Goal: Information Seeking & Learning: Learn about a topic

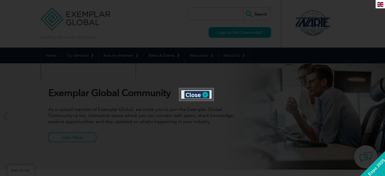
scroll to position [94, 0]
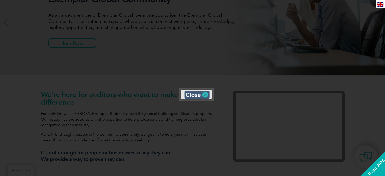
click at [192, 92] on img at bounding box center [196, 95] width 25 height 8
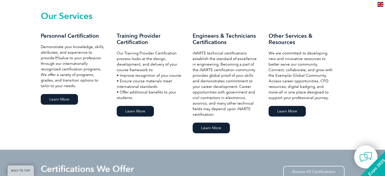
scroll to position [321, 0]
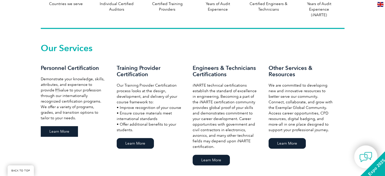
click at [55, 135] on link "Learn More" at bounding box center [59, 131] width 37 height 11
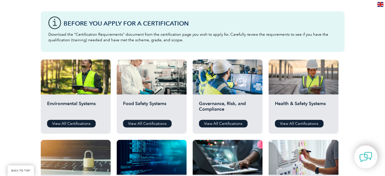
scroll to position [132, 0]
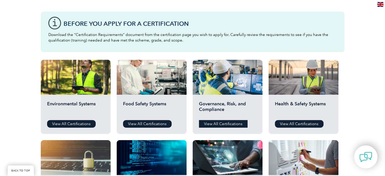
click at [214, 121] on link "View All Certifications" at bounding box center [223, 124] width 49 height 8
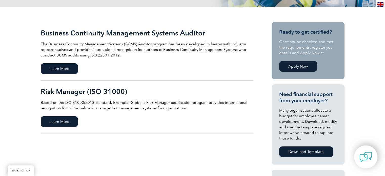
scroll to position [104, 0]
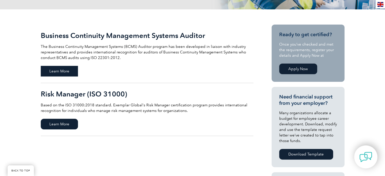
click at [49, 71] on span "Learn More" at bounding box center [59, 71] width 37 height 11
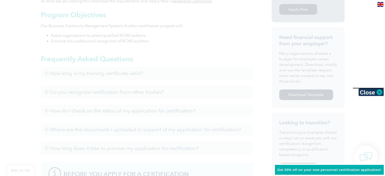
scroll to position [203, 0]
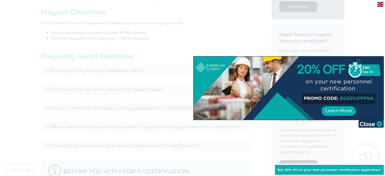
click at [139, 99] on div at bounding box center [192, 88] width 385 height 176
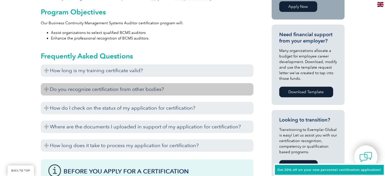
click at [189, 91] on h3 "Do you recognize certification from other bodies?" at bounding box center [147, 89] width 213 height 12
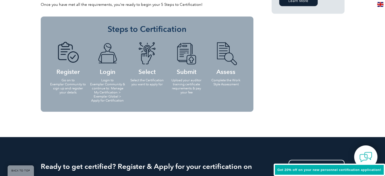
scroll to position [442, 0]
